Goal: Information Seeking & Learning: Learn about a topic

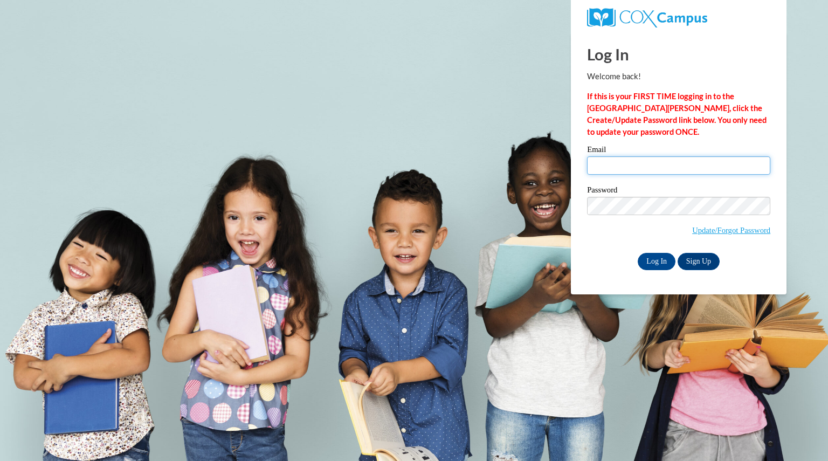
click at [653, 165] on input "Email" at bounding box center [678, 165] width 183 height 18
type input "bomanngwendoly@aasd.k12.wi.us"
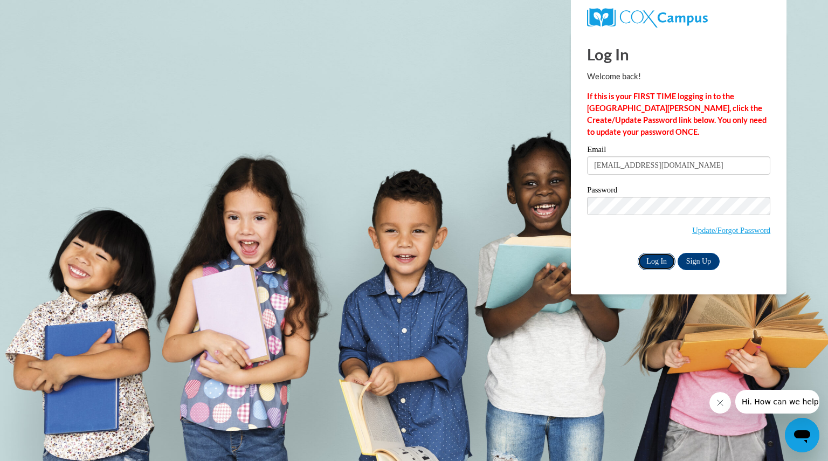
click at [658, 256] on input "Log In" at bounding box center [657, 261] width 38 height 17
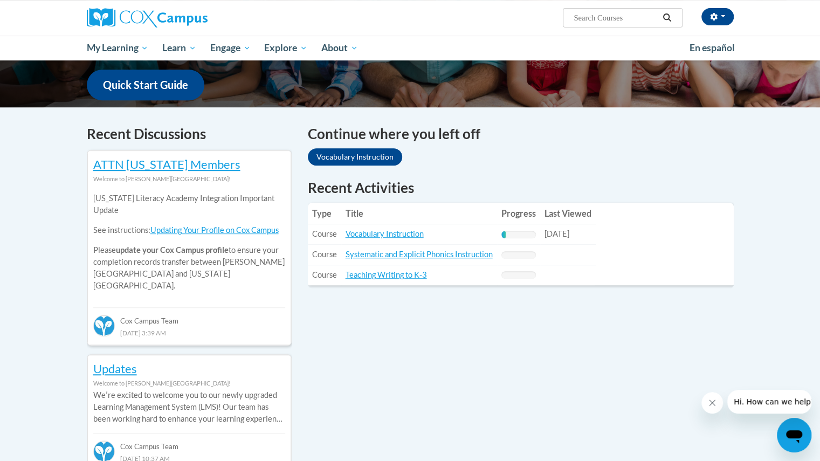
scroll to position [272, 0]
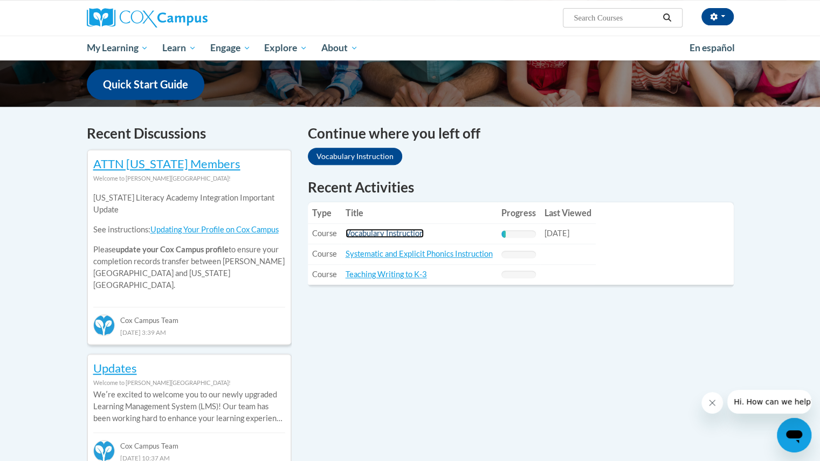
click at [401, 232] on link "Vocabulary Instruction" at bounding box center [384, 233] width 78 height 9
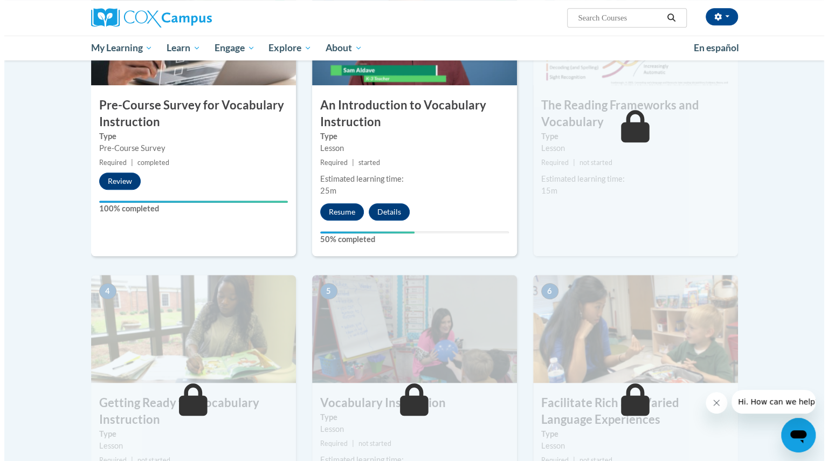
scroll to position [305, 0]
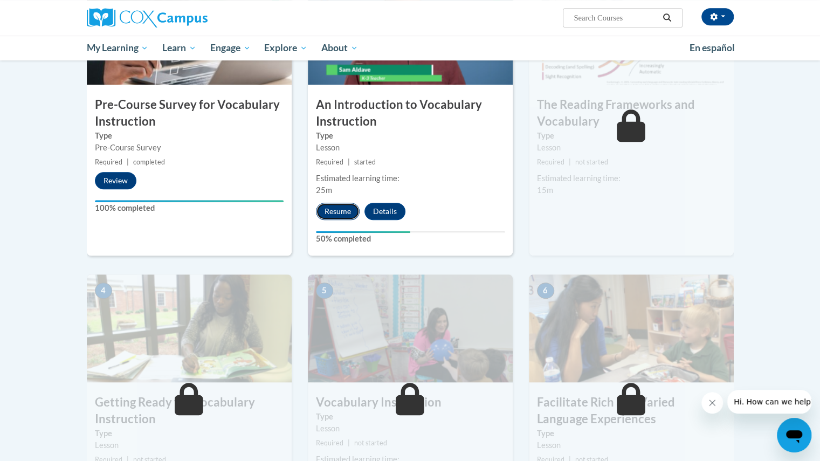
click at [337, 210] on button "Resume" at bounding box center [338, 211] width 44 height 17
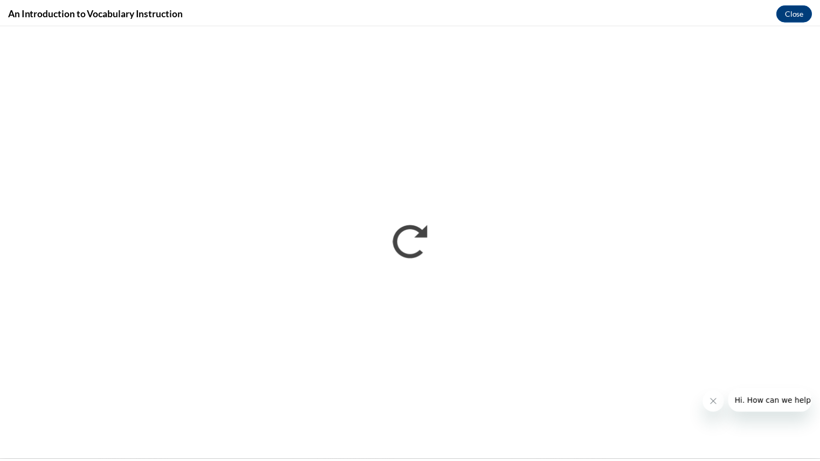
scroll to position [0, 0]
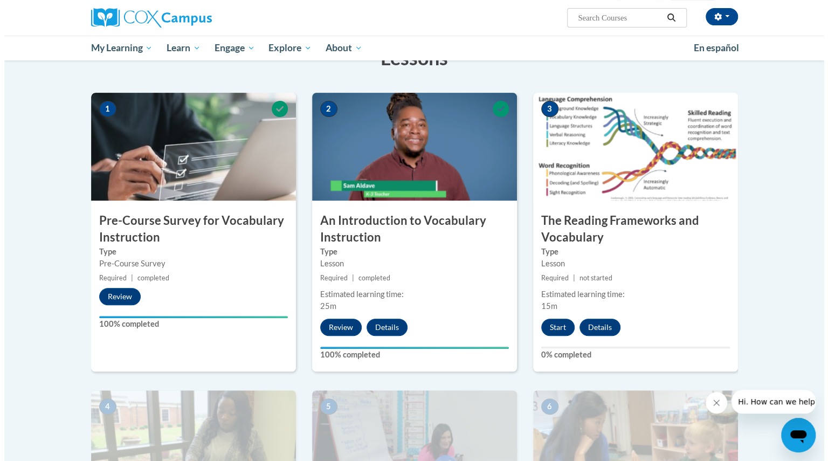
scroll to position [188, 0]
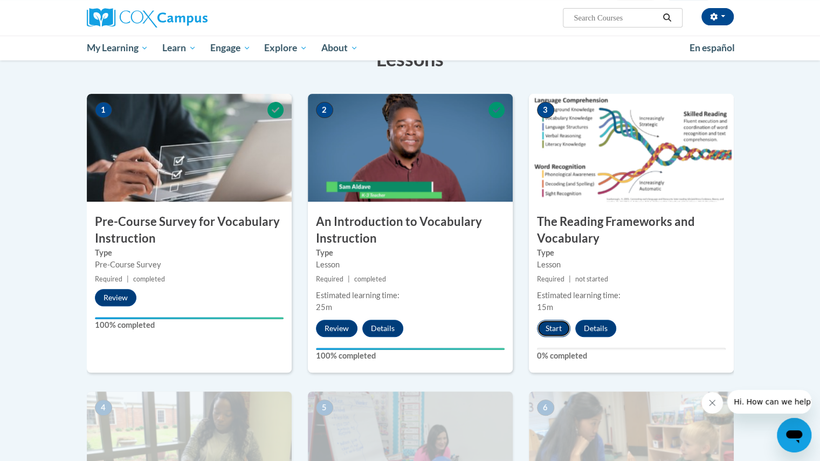
click at [553, 326] on button "Start" at bounding box center [553, 328] width 33 height 17
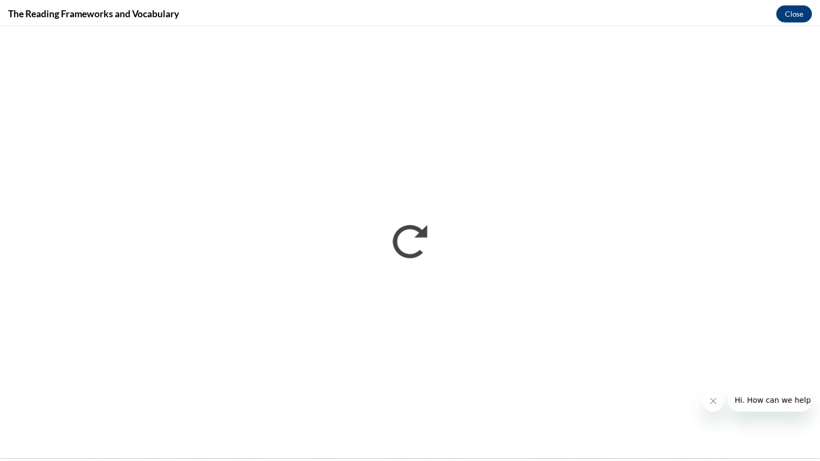
scroll to position [0, 0]
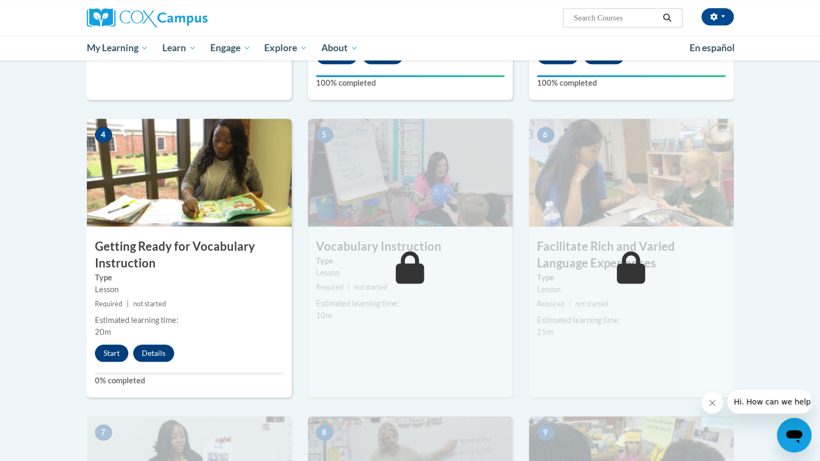
scroll to position [461, 0]
click at [125, 344] on div "Start Details Feedback" at bounding box center [137, 352] width 101 height 17
